Goal: Navigation & Orientation: Go to known website

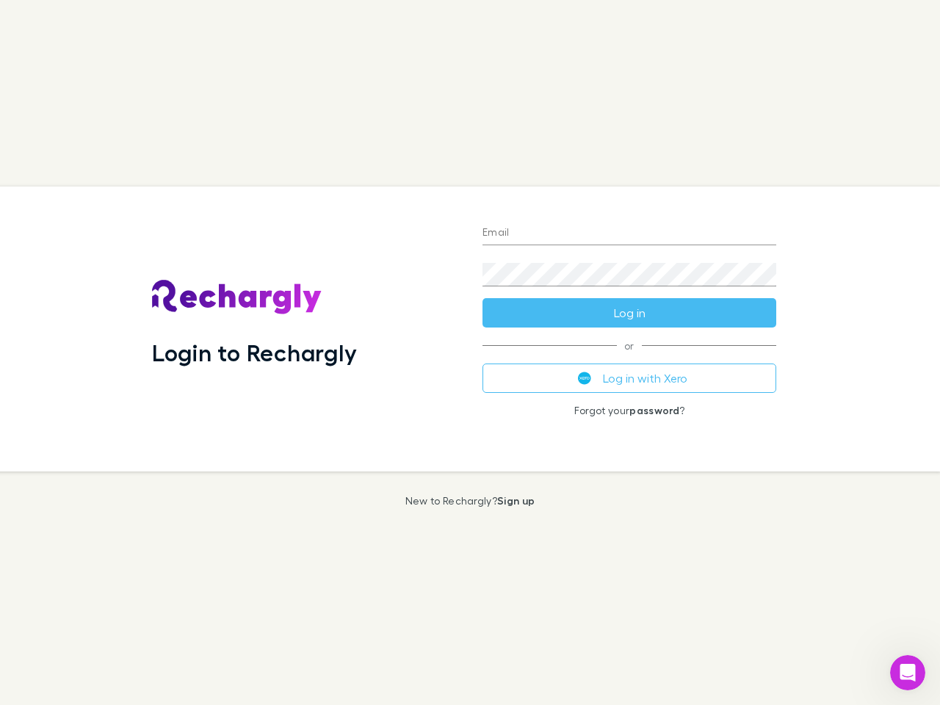
click at [470, 353] on div "Login to Rechargly" at bounding box center [305, 329] width 330 height 285
click at [629, 234] on input "Email" at bounding box center [630, 234] width 294 height 24
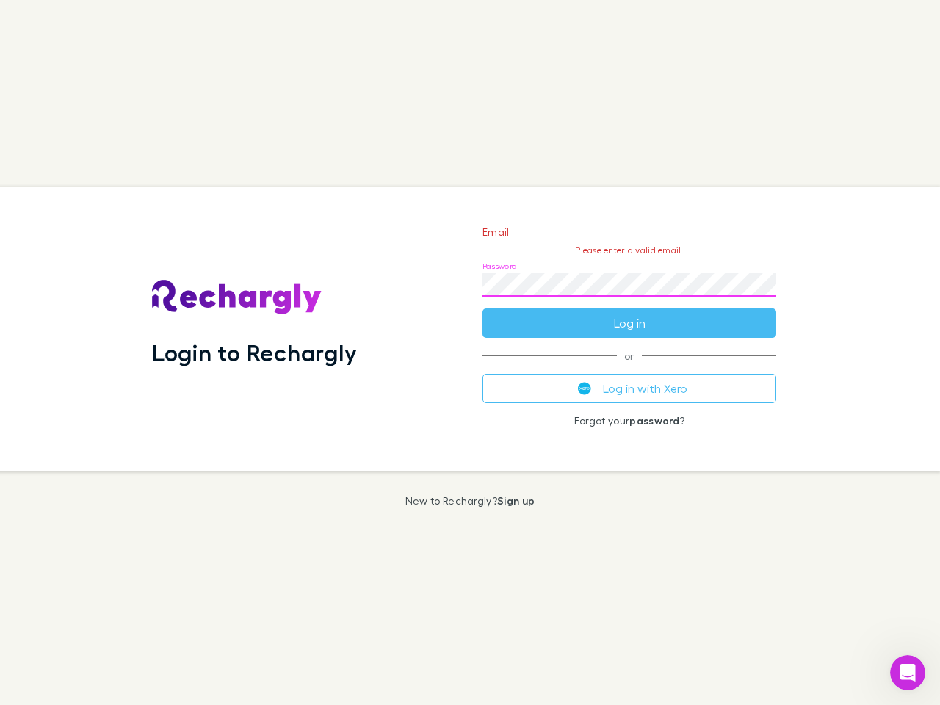
click at [629, 313] on form "Email Please enter a valid email. Password Log in" at bounding box center [630, 274] width 294 height 128
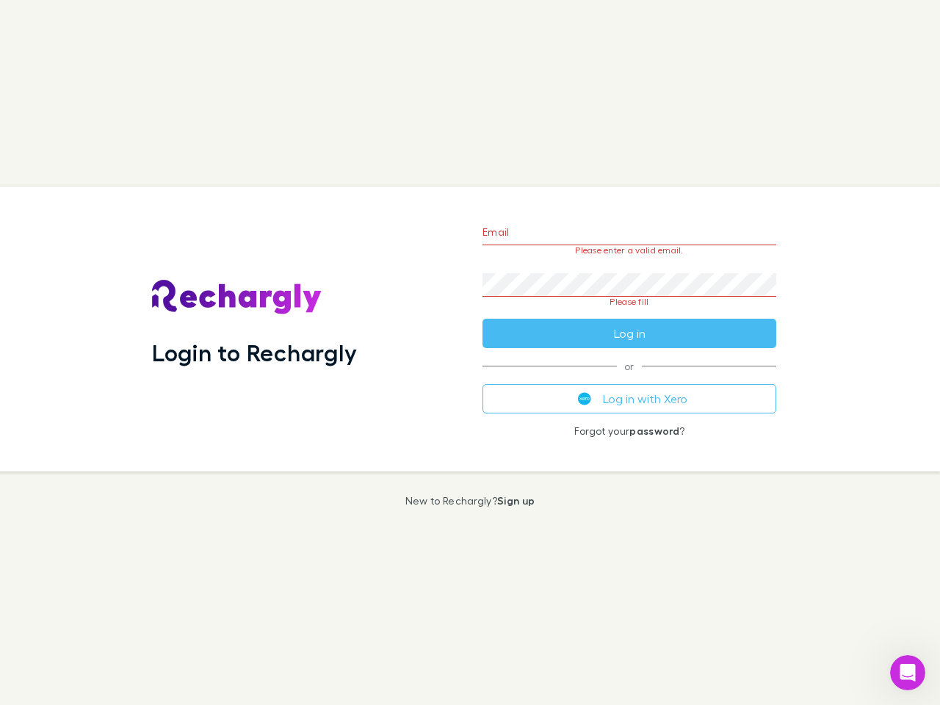
click at [629, 378] on div "Email Please enter a valid email. Password Please fill Log in or Log in with Xe…" at bounding box center [629, 329] width 317 height 285
click at [908, 673] on icon "Open Intercom Messenger" at bounding box center [908, 673] width 24 height 24
